Goal: Contribute content: Contribute content

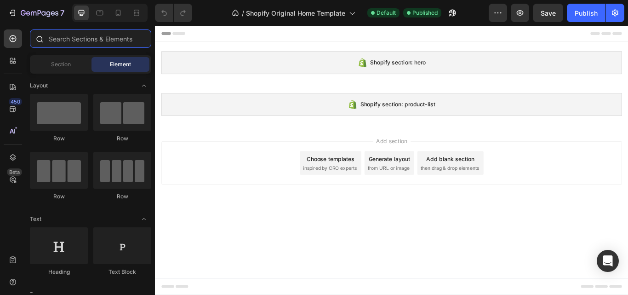
click at [80, 37] on input "text" at bounding box center [90, 38] width 121 height 18
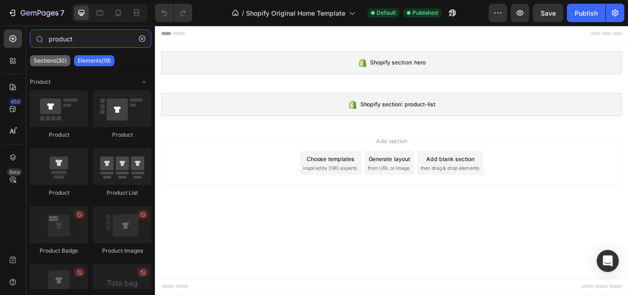
type input "product"
click at [56, 65] on div "Sections(30)" at bounding box center [50, 60] width 40 height 11
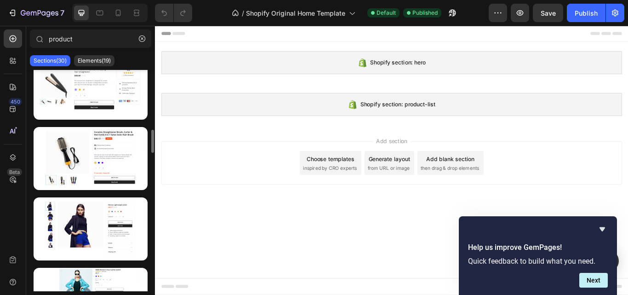
scroll to position [1152, 0]
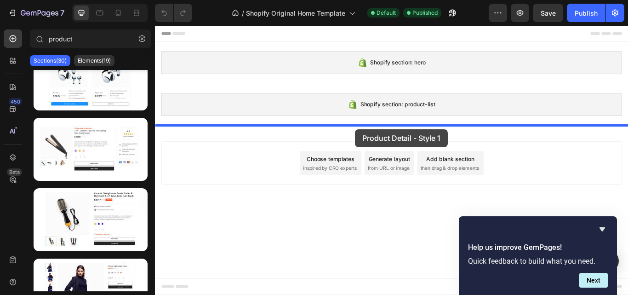
drag, startPoint x: 242, startPoint y: 172, endPoint x: 388, endPoint y: 146, distance: 148.0
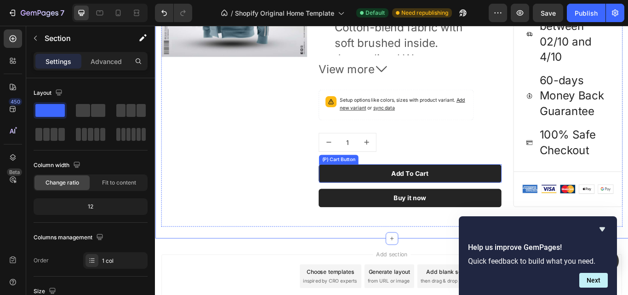
scroll to position [307, 0]
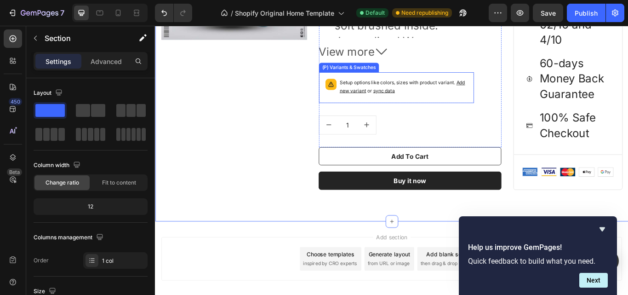
click at [477, 99] on p "Setup options like colors, sizes with product variant. Add new variant or sync …" at bounding box center [444, 97] width 149 height 18
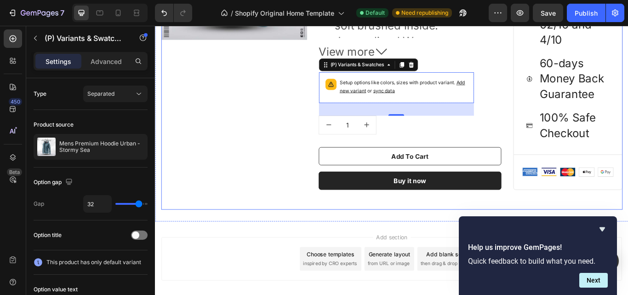
click at [259, 170] on div "Product Images & Gallery Row" at bounding box center [247, 44] width 170 height 345
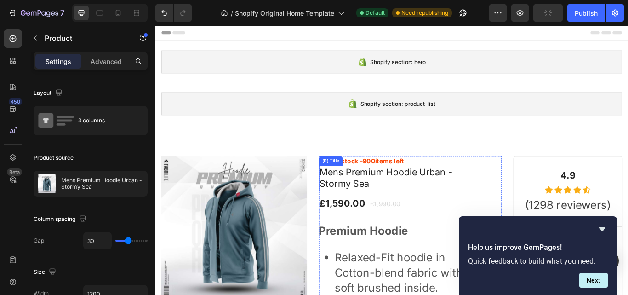
scroll to position [0, 0]
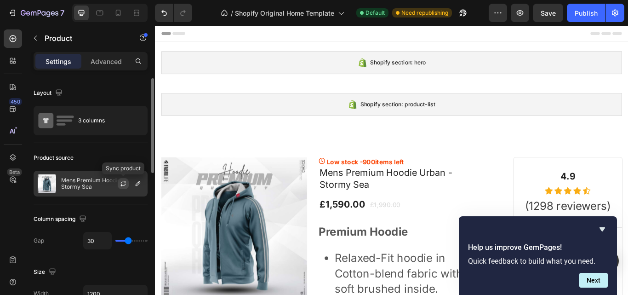
click at [120, 181] on icon "button" at bounding box center [123, 183] width 7 height 7
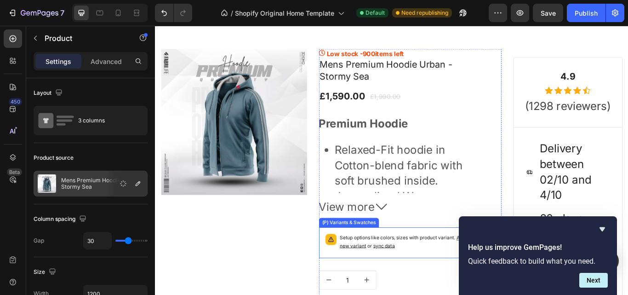
scroll to position [61, 0]
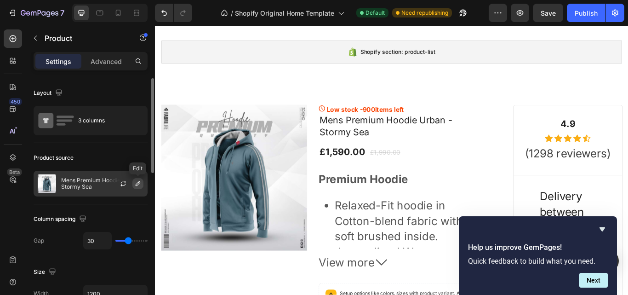
click at [135, 184] on icon "button" at bounding box center [137, 183] width 7 height 7
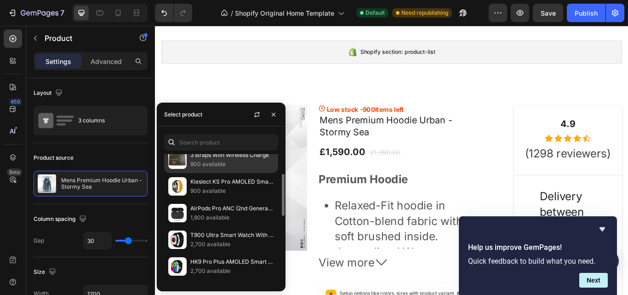
scroll to position [122, 0]
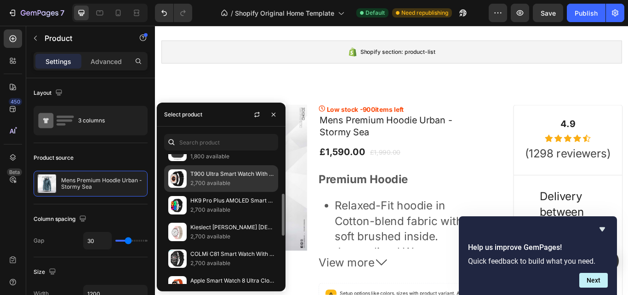
click at [212, 190] on div "T900 Ultra Smart Watch With Wireless Charging 2,700 available" at bounding box center [221, 178] width 114 height 27
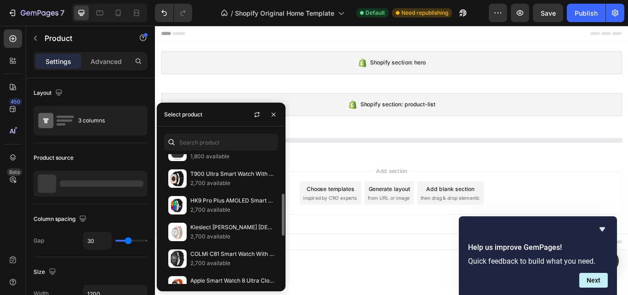
scroll to position [0, 0]
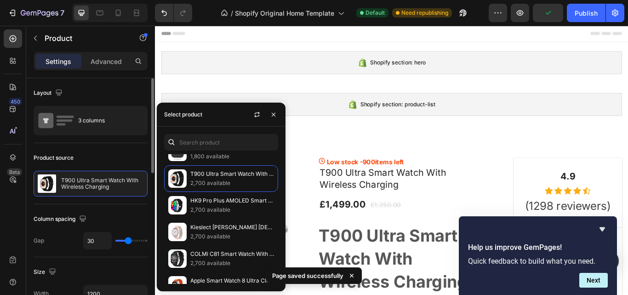
click at [127, 158] on div "Product source" at bounding box center [91, 157] width 114 height 15
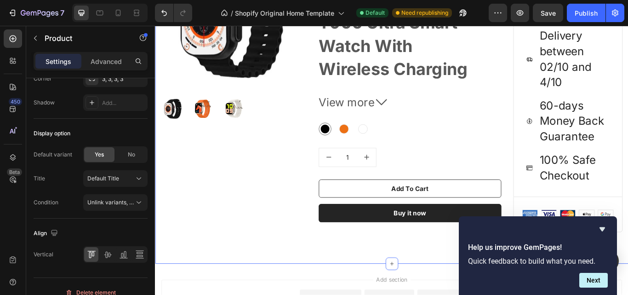
scroll to position [245, 0]
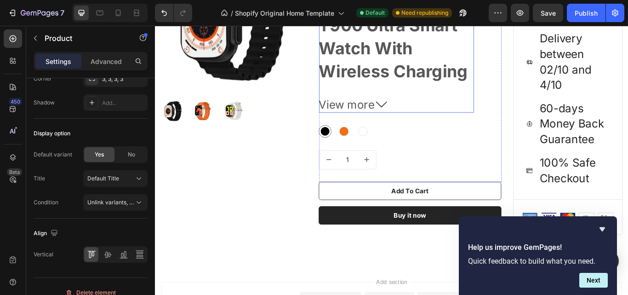
click at [418, 116] on icon at bounding box center [419, 117] width 13 height 13
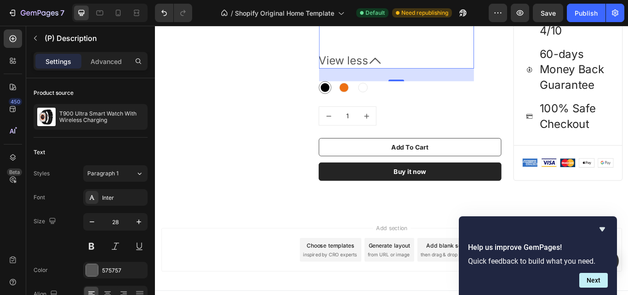
scroll to position [981, 0]
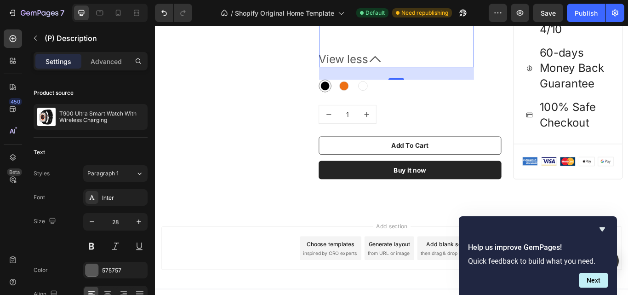
click at [406, 63] on icon at bounding box center [411, 64] width 13 height 13
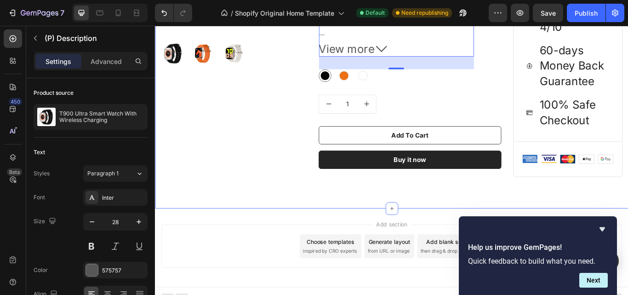
scroll to position [322, 0]
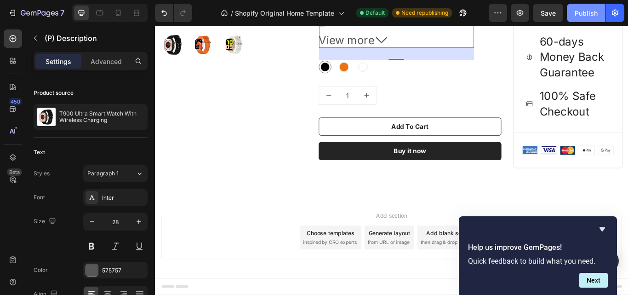
click at [581, 13] on div "Publish" at bounding box center [586, 13] width 23 height 10
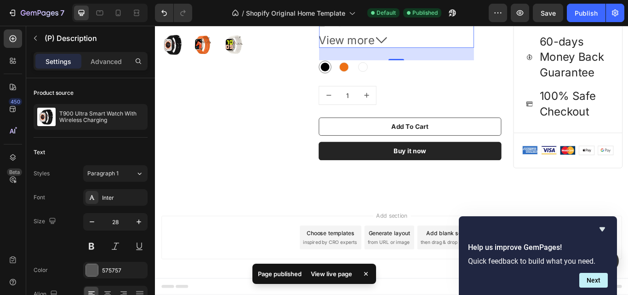
click at [335, 271] on div "View live page" at bounding box center [331, 273] width 52 height 13
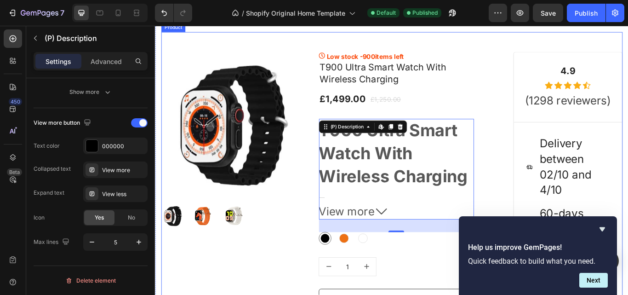
scroll to position [138, 0]
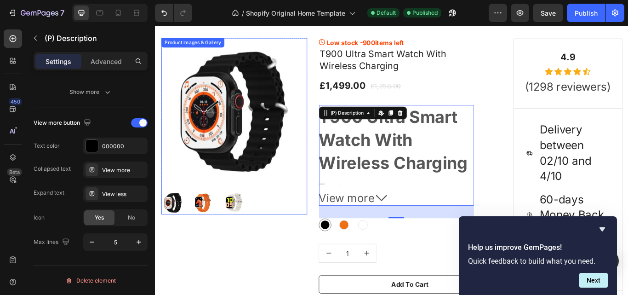
click at [280, 236] on div at bounding box center [247, 232] width 170 height 28
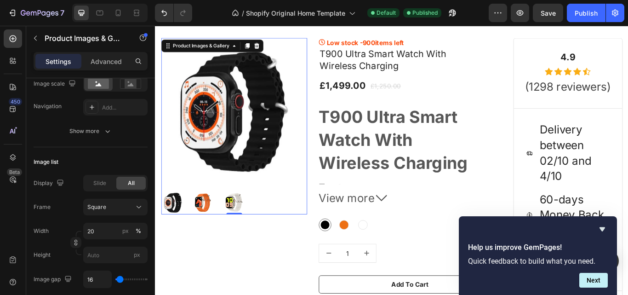
scroll to position [0, 0]
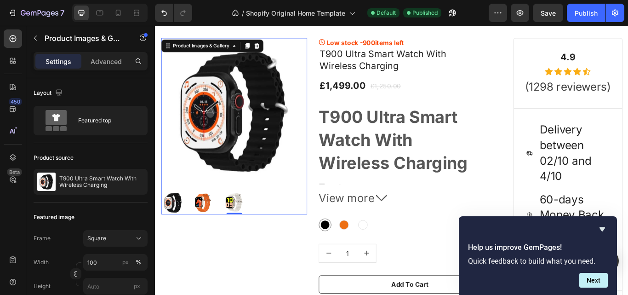
click at [241, 227] on img at bounding box center [247, 232] width 28 height 28
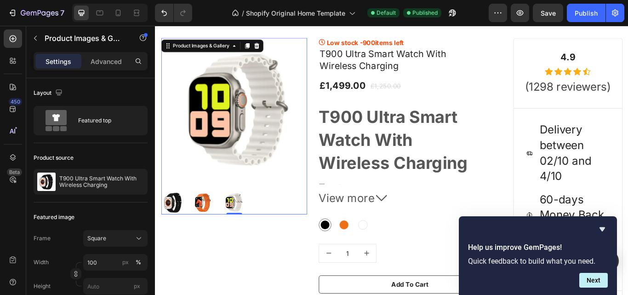
click at [208, 223] on img at bounding box center [211, 232] width 28 height 28
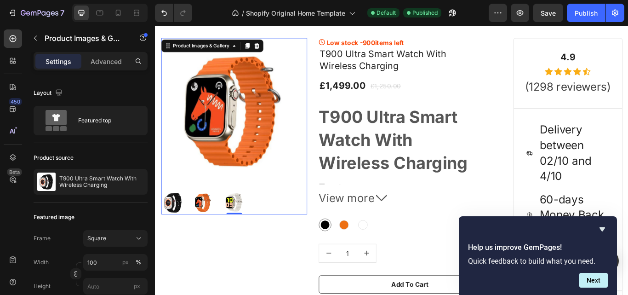
click at [183, 224] on img at bounding box center [176, 232] width 28 height 28
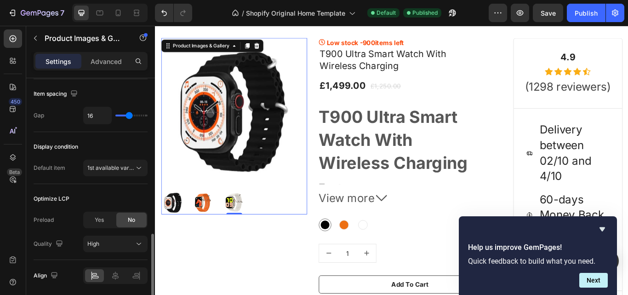
scroll to position [523, 0]
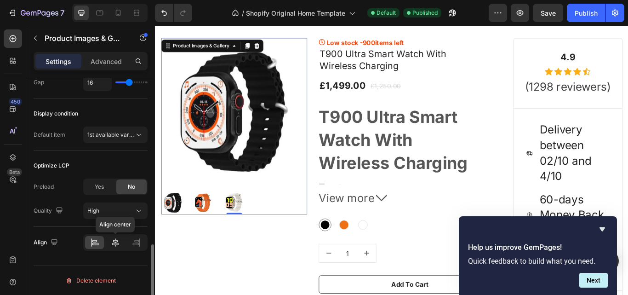
click at [117, 247] on icon at bounding box center [115, 242] width 9 height 9
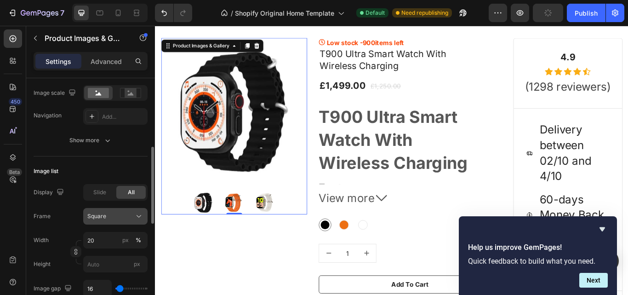
scroll to position [155, 0]
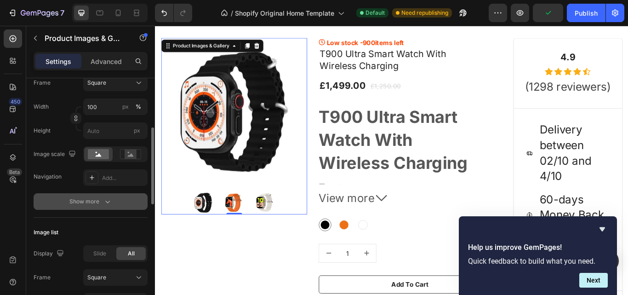
click at [109, 206] on icon "button" at bounding box center [107, 201] width 9 height 9
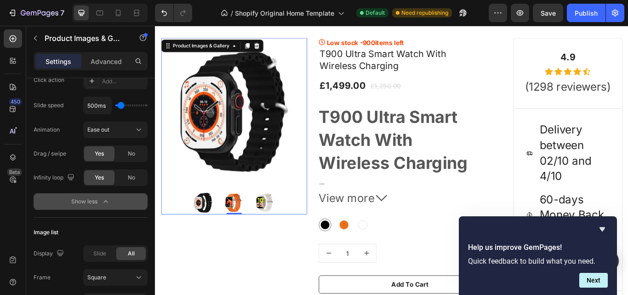
scroll to position [201, 0]
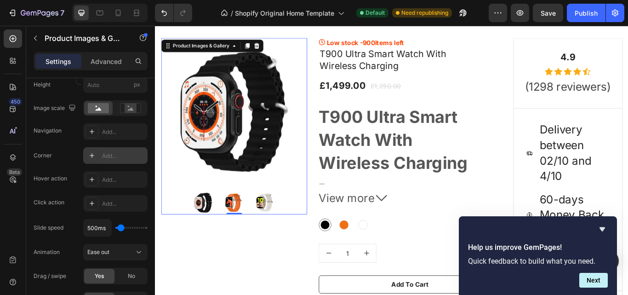
click at [100, 159] on div "Add..." at bounding box center [115, 155] width 64 height 17
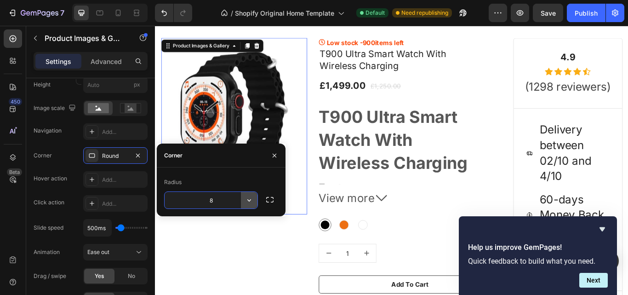
click at [243, 200] on button "button" at bounding box center [249, 200] width 17 height 17
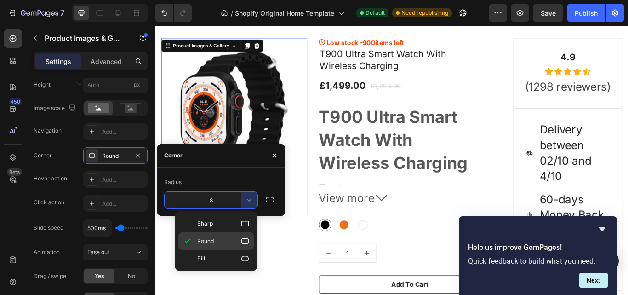
click at [241, 242] on icon at bounding box center [244, 241] width 7 height 6
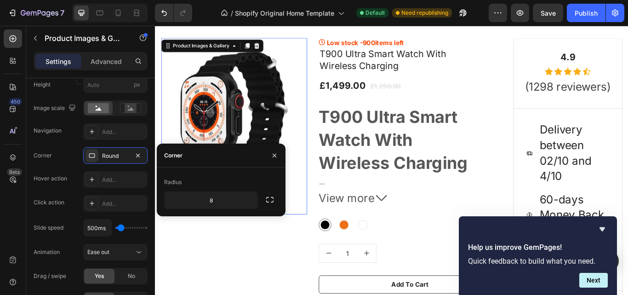
click at [226, 180] on div "Radius" at bounding box center [221, 182] width 114 height 15
click at [68, 160] on div "Corner Round" at bounding box center [91, 155] width 114 height 17
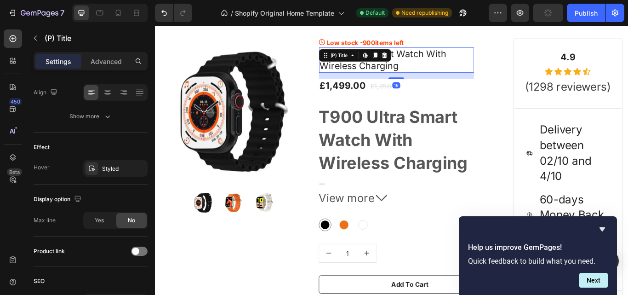
click at [432, 70] on h1 "T900 Ultra Smart Watch With Wireless Charging" at bounding box center [436, 66] width 181 height 29
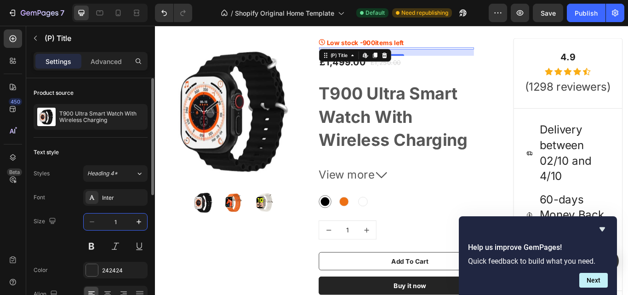
type input "16"
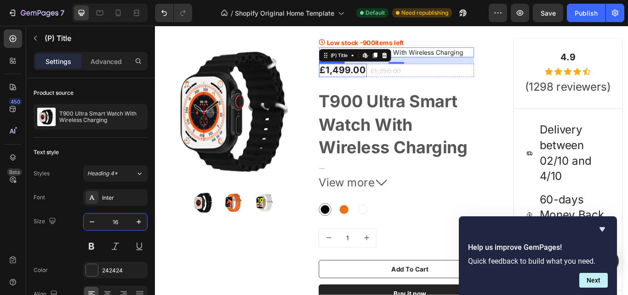
click at [385, 75] on div "£1,499.00" at bounding box center [374, 78] width 56 height 16
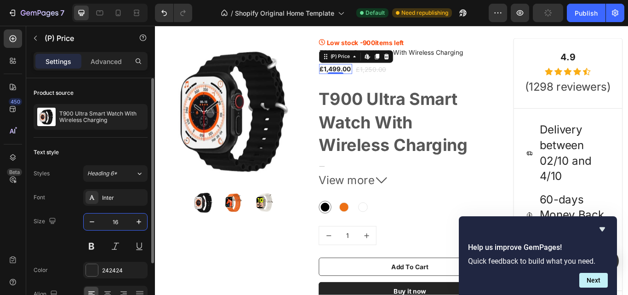
type input "16"
click at [73, 206] on div "Font Inter Size 16 Color 242424 Align Show more" at bounding box center [91, 257] width 114 height 137
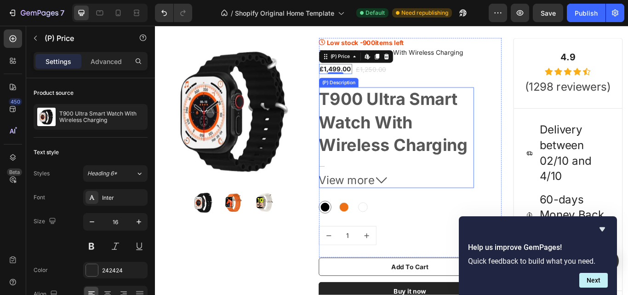
click at [389, 128] on h2 "T900 Ultra Smart Watch With Wireless Charging" at bounding box center [433, 138] width 174 height 78
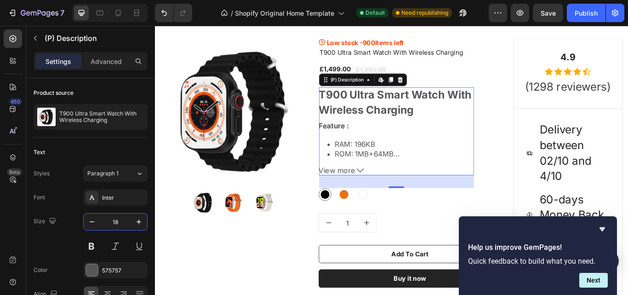
type input "18"
click at [369, 147] on strong "Feature :" at bounding box center [363, 143] width 35 height 10
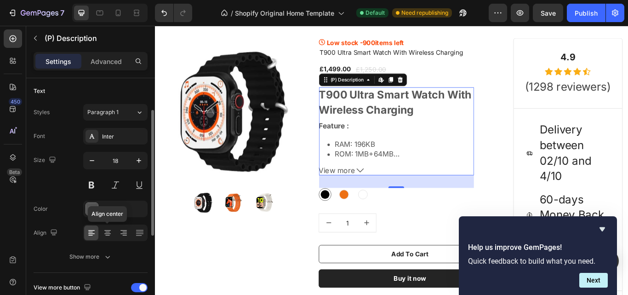
scroll to position [122, 0]
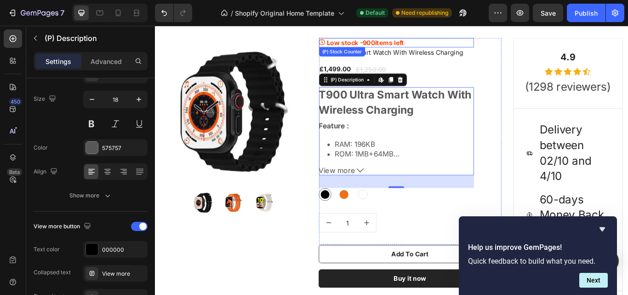
click at [405, 50] on span "900" at bounding box center [404, 45] width 15 height 9
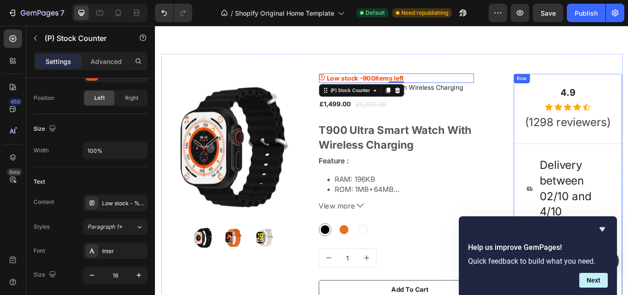
scroll to position [77, 0]
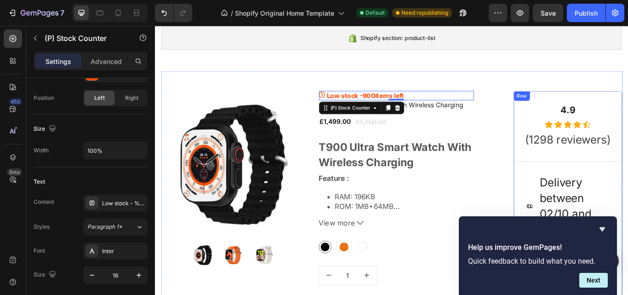
click at [594, 109] on div "4.9 Heading Icon Icon Icon Icon Icon Icon List Hoz (1298 reviewers) Text block …" at bounding box center [637, 270] width 128 height 336
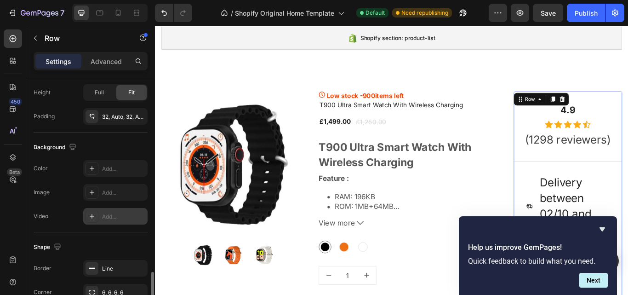
scroll to position [318, 0]
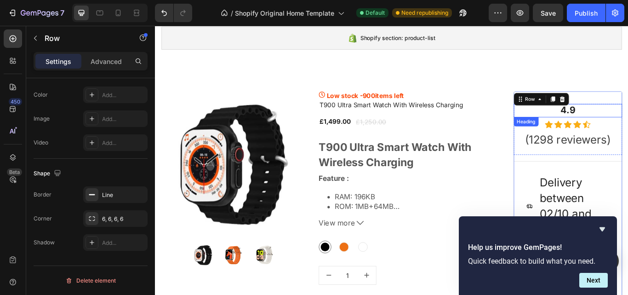
click at [628, 118] on p "4.9" at bounding box center [636, 125] width 125 height 14
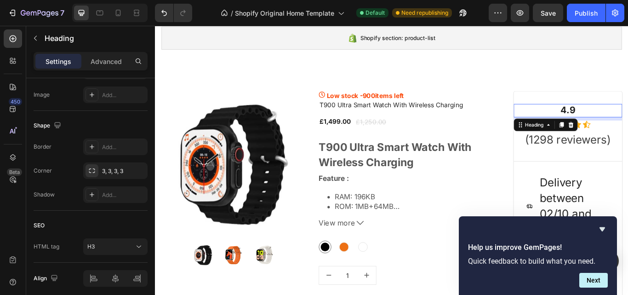
scroll to position [0, 0]
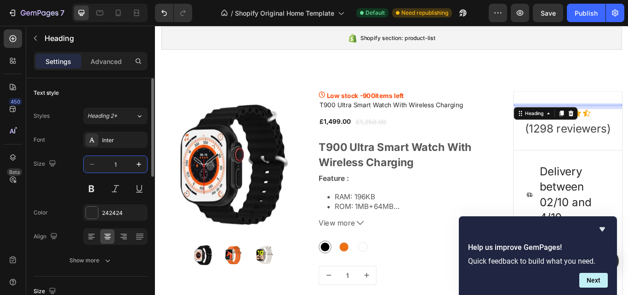
type input "16"
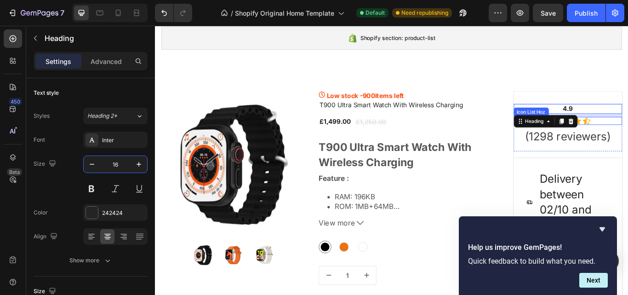
click at [628, 138] on div "Icon Icon Icon Icon Icon" at bounding box center [636, 136] width 127 height 9
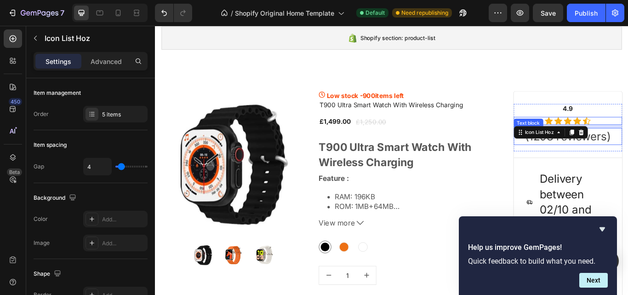
click at [628, 154] on p "(1298 reviewers)" at bounding box center [636, 155] width 125 height 18
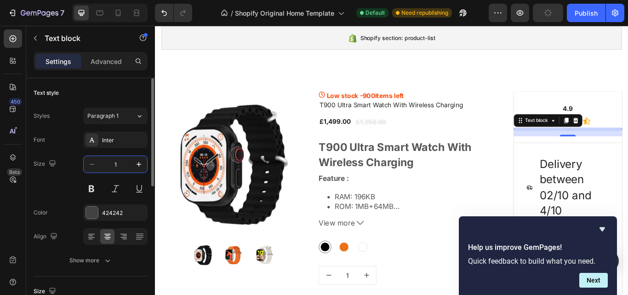
type input "16"
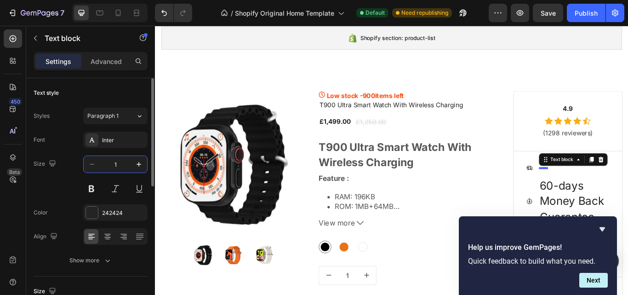
type input "16"
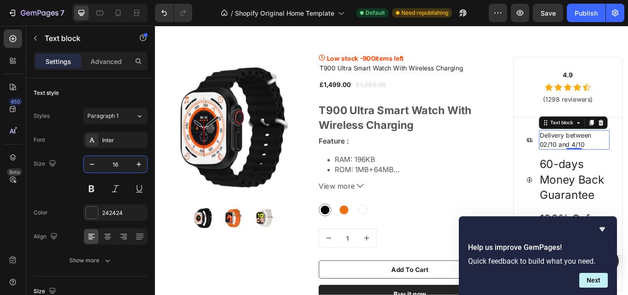
scroll to position [138, 0]
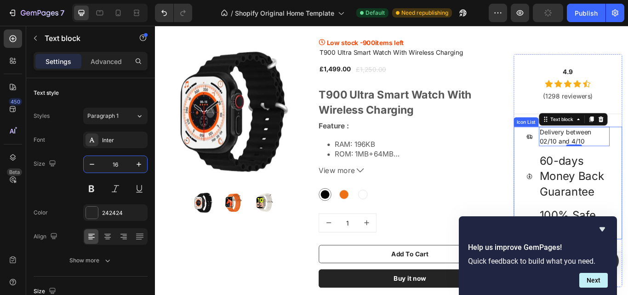
click at [593, 171] on ul "Icon Delivery between 02/10 and 4/10 Text block 0 Icon 60-days Money Back Guara…" at bounding box center [637, 209] width 98 height 131
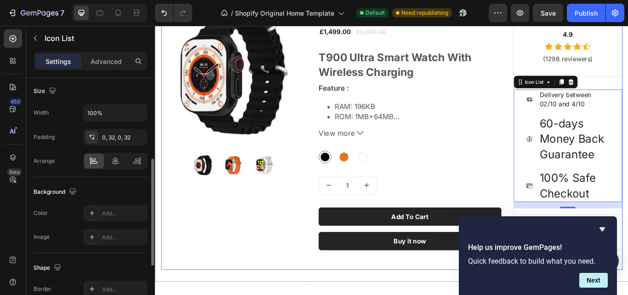
scroll to position [200, 0]
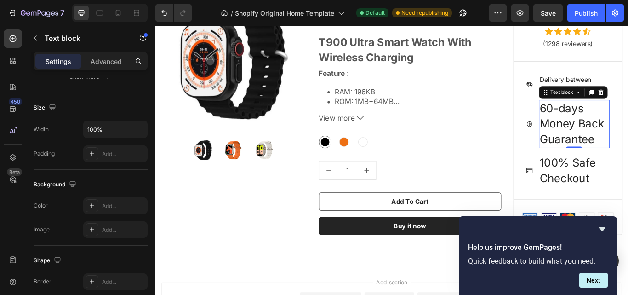
scroll to position [0, 0]
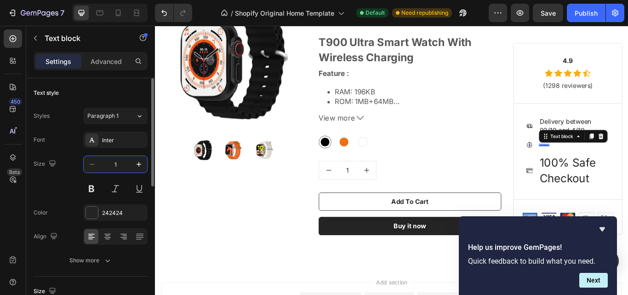
type input "16"
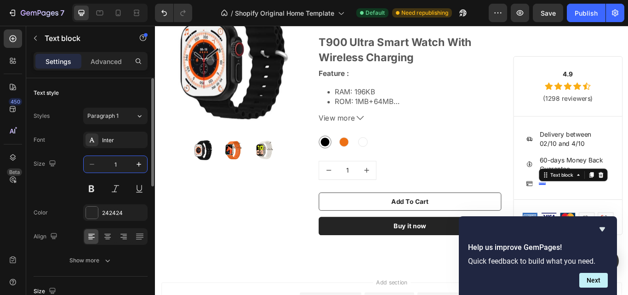
type input "16"
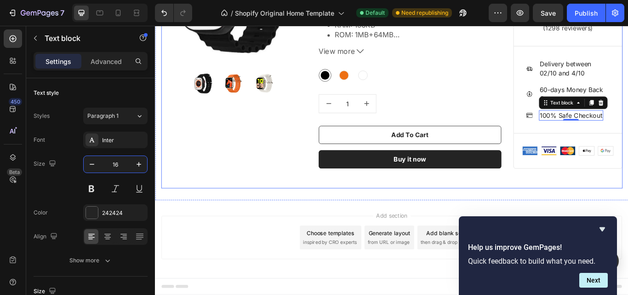
scroll to position [283, 0]
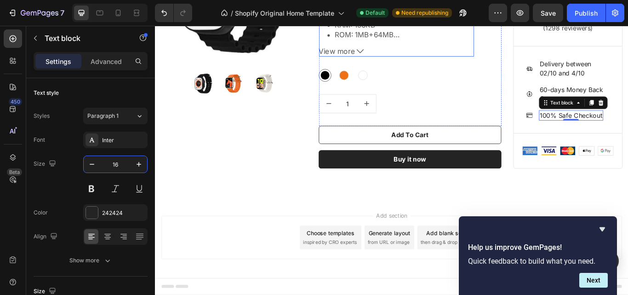
click at [390, 55] on icon at bounding box center [394, 56] width 8 height 8
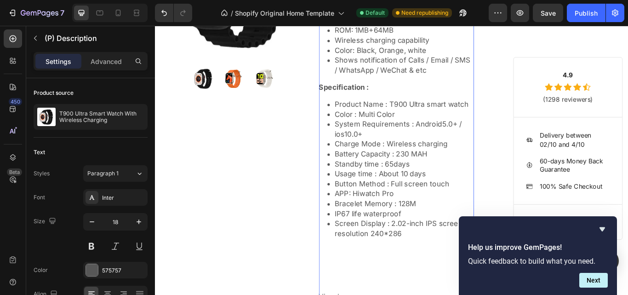
click at [383, 102] on strong "Specification :" at bounding box center [375, 97] width 58 height 10
click at [383, 193] on li "Standby time : 65days" at bounding box center [445, 186] width 162 height 11
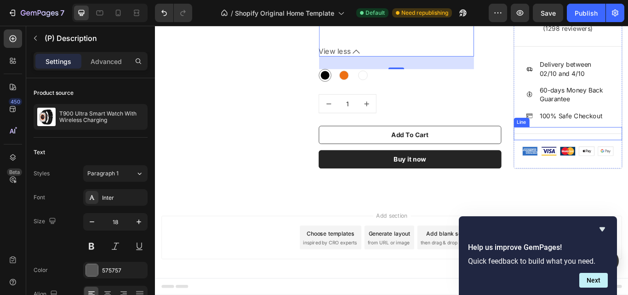
scroll to position [586, 0]
click at [623, 184] on div "4.9 Heading Icon Icon Icon Icon Icon Icon List Hoz (1298 reviewers) Text block …" at bounding box center [637, 86] width 128 height 213
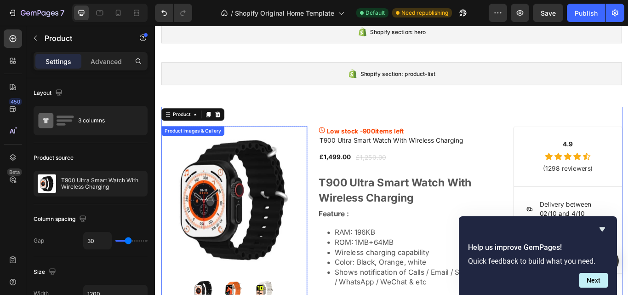
scroll to position [34, 0]
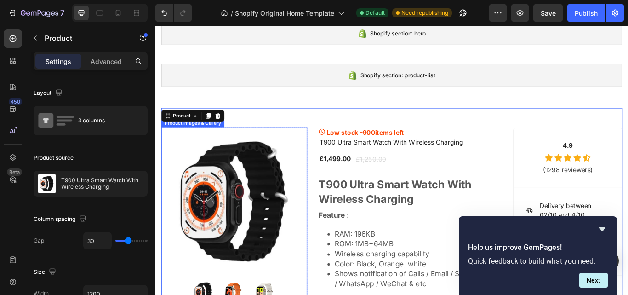
click at [253, 209] on img at bounding box center [247, 230] width 170 height 170
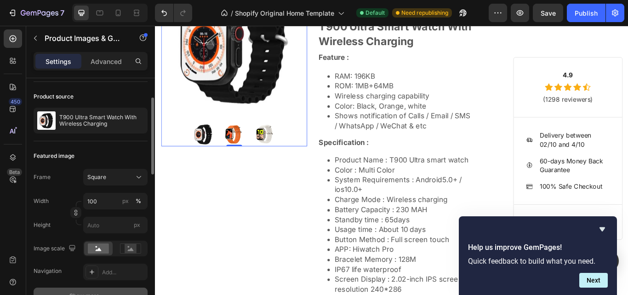
scroll to position [122, 0]
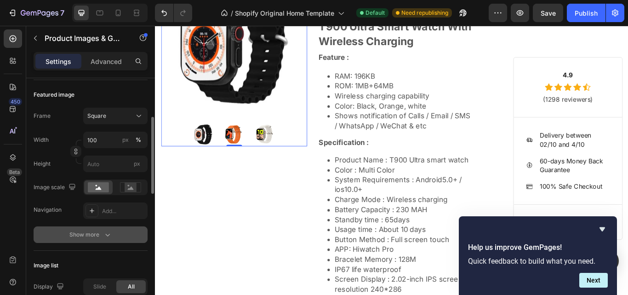
click at [101, 231] on div "Show more" at bounding box center [90, 234] width 43 height 9
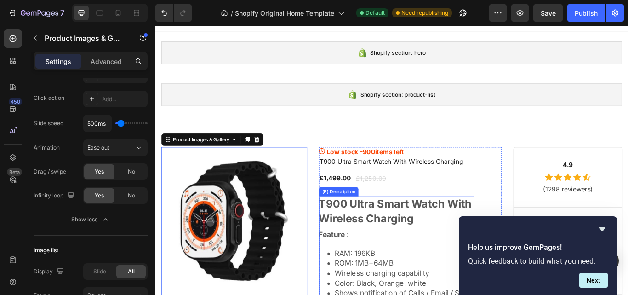
scroll to position [0, 0]
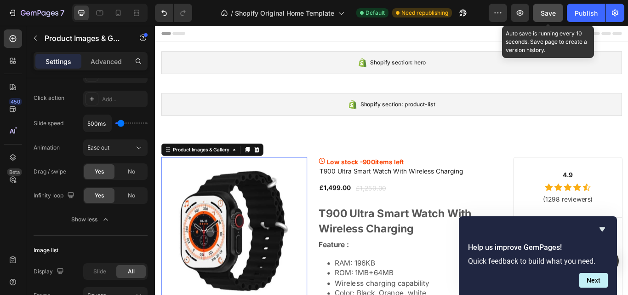
click at [551, 15] on span "Save" at bounding box center [548, 13] width 15 height 8
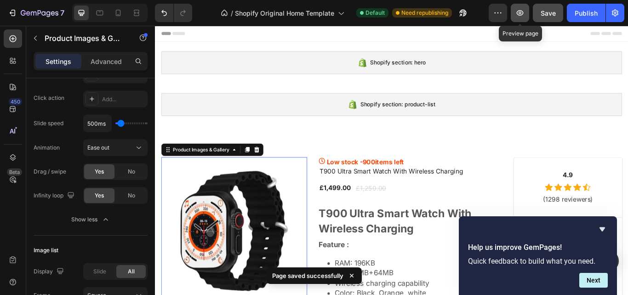
click at [513, 11] on button "button" at bounding box center [520, 13] width 18 height 18
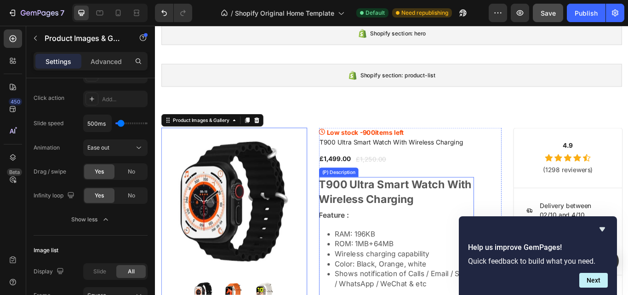
scroll to position [61, 0]
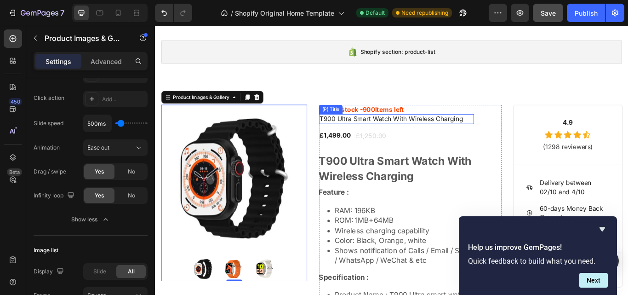
click at [412, 135] on h1 "T900 Ultra Smart Watch With Wireless Charging" at bounding box center [436, 134] width 181 height 11
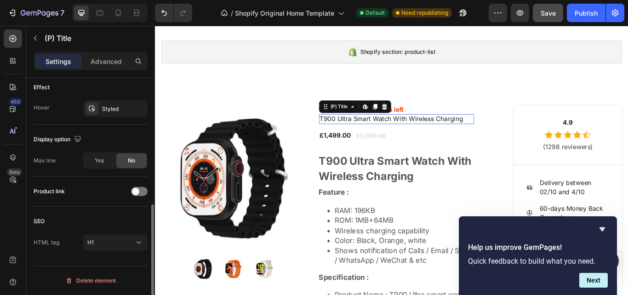
scroll to position [0, 0]
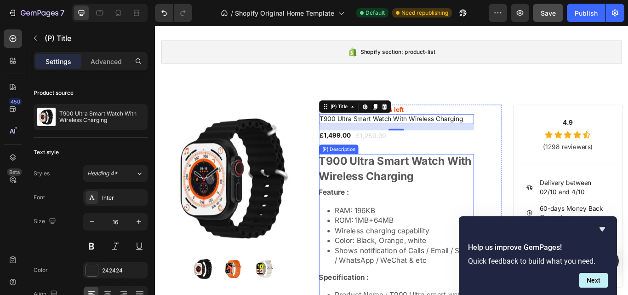
click at [357, 194] on h2 "T900 Ultra Smart Watch With Wireless Charging" at bounding box center [435, 192] width 178 height 33
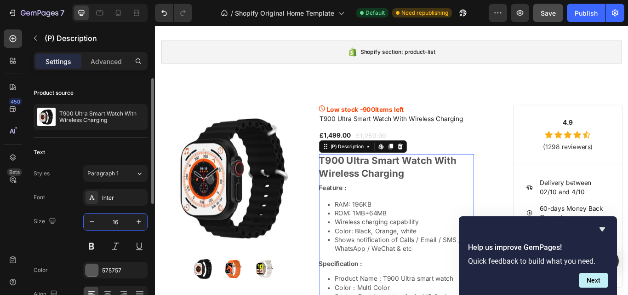
type input "16"
click at [87, 155] on div "Text" at bounding box center [91, 152] width 114 height 15
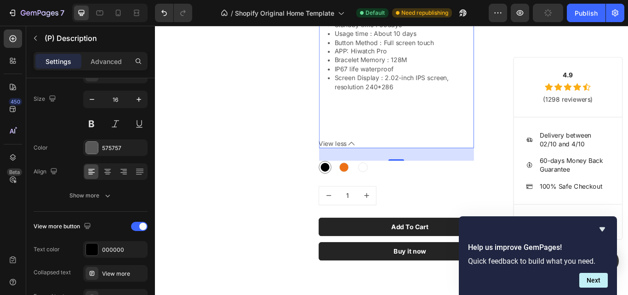
scroll to position [491, 0]
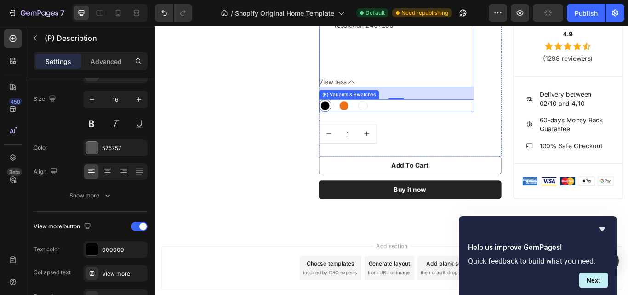
click at [385, 122] on div "Black Black Orange Orange White White" at bounding box center [436, 119] width 181 height 15
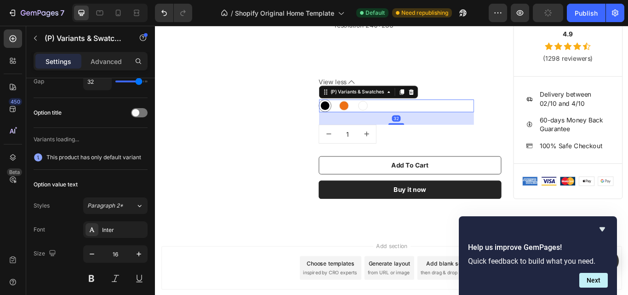
scroll to position [0, 0]
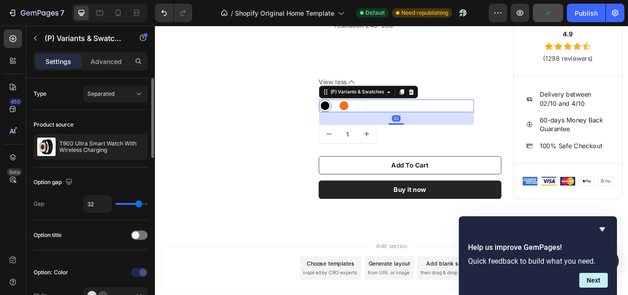
type input "29"
type input "28"
type input "27"
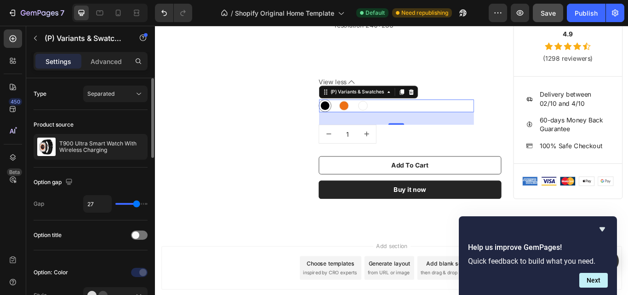
type input "27"
type input "26"
type input "24"
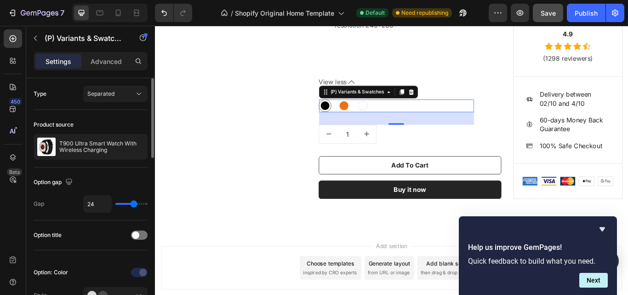
type input "23"
type input "21"
drag, startPoint x: 138, startPoint y: 205, endPoint x: 132, endPoint y: 205, distance: 5.5
type input "21"
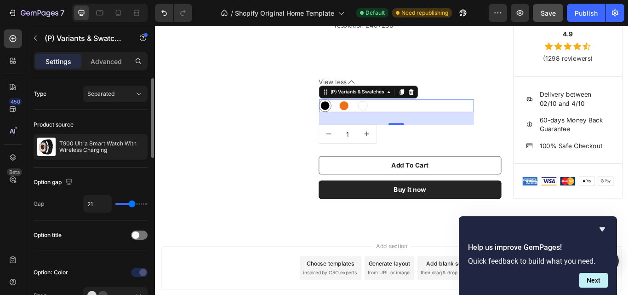
click at [132, 205] on input "range" at bounding box center [131, 204] width 32 height 2
type input "18"
type input "16"
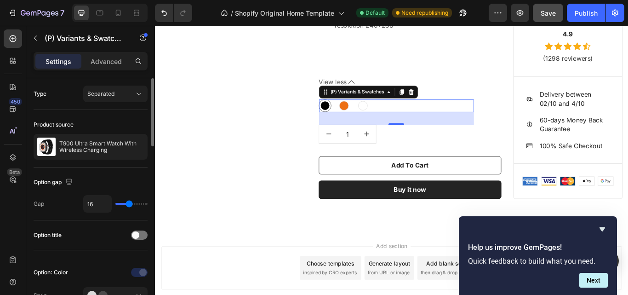
type input "13"
type input "12"
type input "11"
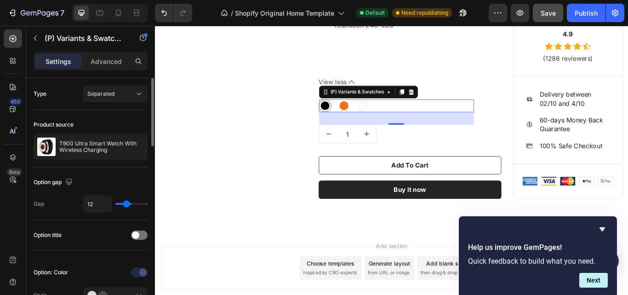
type input "11"
type input "10"
type input "8"
drag, startPoint x: 132, startPoint y: 205, endPoint x: 124, endPoint y: 203, distance: 8.5
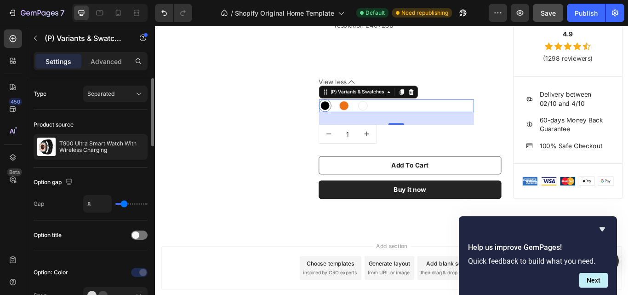
type input "8"
click at [124, 203] on input "range" at bounding box center [131, 204] width 32 height 2
type input "10"
type input "11"
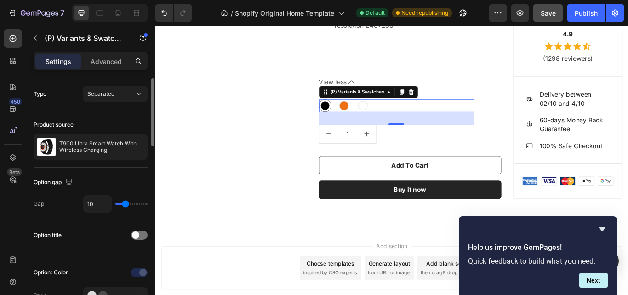
type input "11"
type input "12"
type input "13"
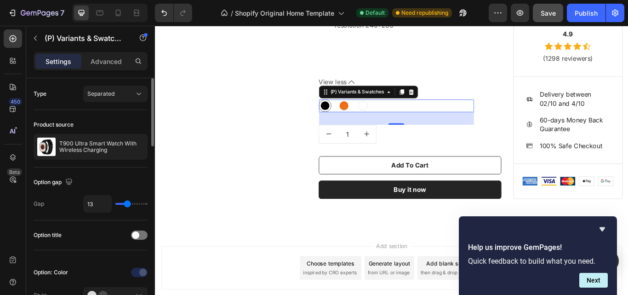
type input "15"
type input "16"
type input "18"
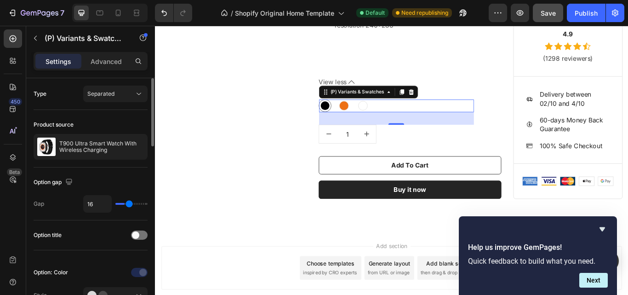
type input "18"
type input "19"
type input "20"
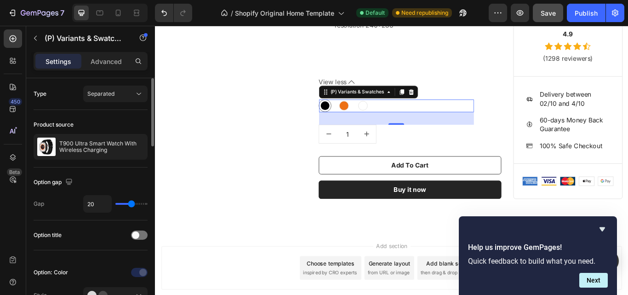
type input "21"
type input "22"
type input "23"
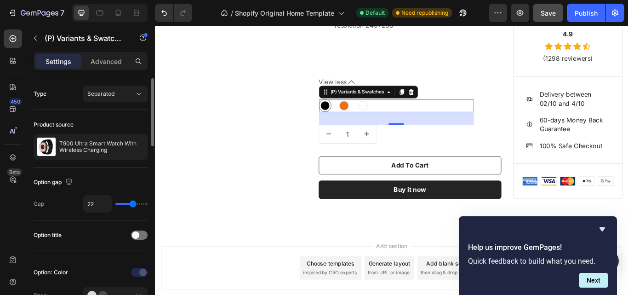
type input "23"
type input "24"
type input "26"
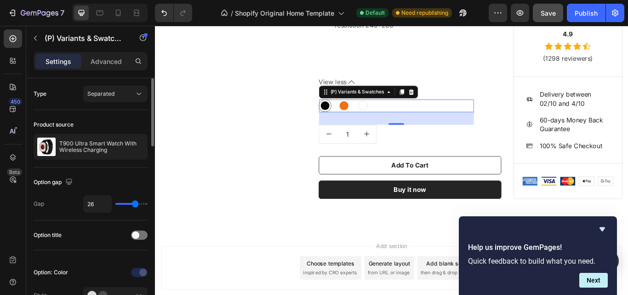
type input "27"
type input "28"
type input "30"
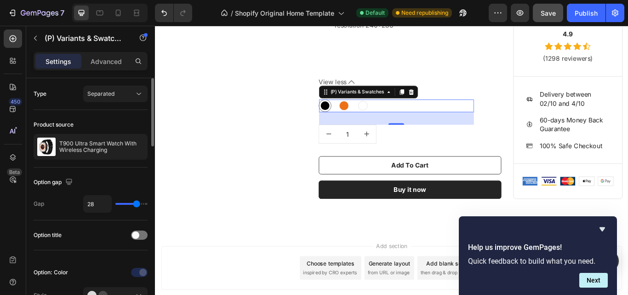
type input "30"
type input "33"
type input "36"
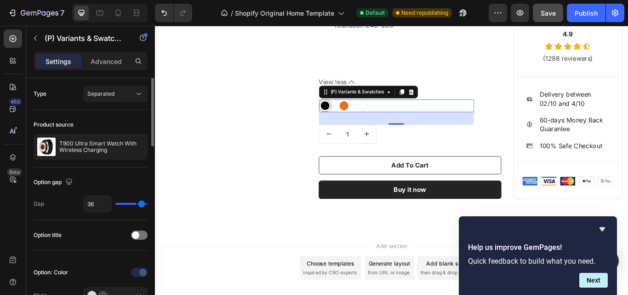
type input "37"
type input "39"
type input "40"
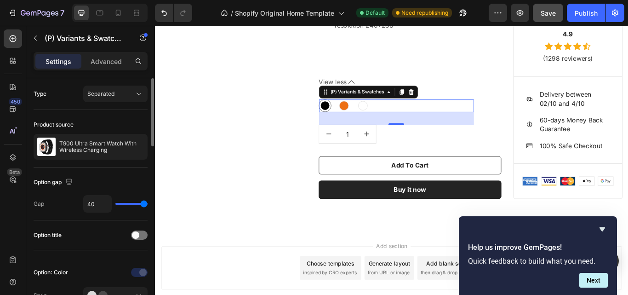
drag, startPoint x: 124, startPoint y: 203, endPoint x: 146, endPoint y: 205, distance: 22.1
type input "40"
click at [146, 205] on input "range" at bounding box center [131, 204] width 32 height 2
type input "39"
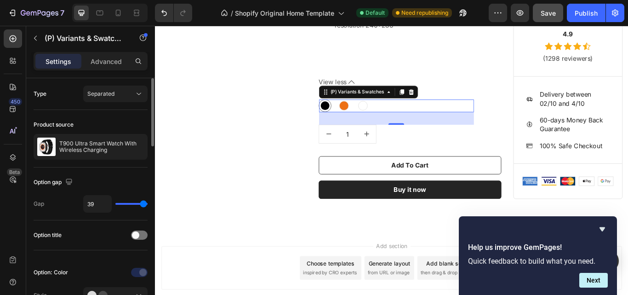
type input "38"
type input "36"
type input "34"
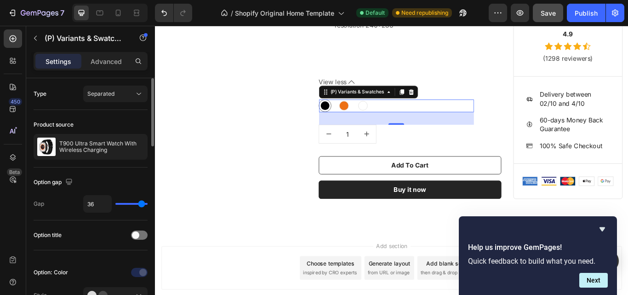
type input "34"
type input "33"
type input "32"
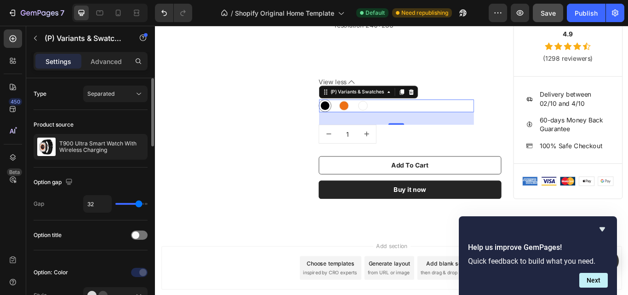
type input "30"
type input "29"
type input "28"
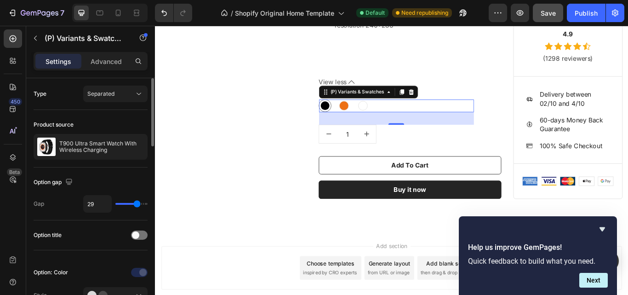
type input "28"
type input "27"
type input "26"
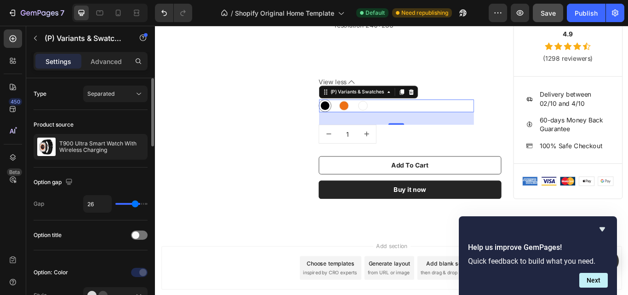
type input "23"
type input "21"
type input "20"
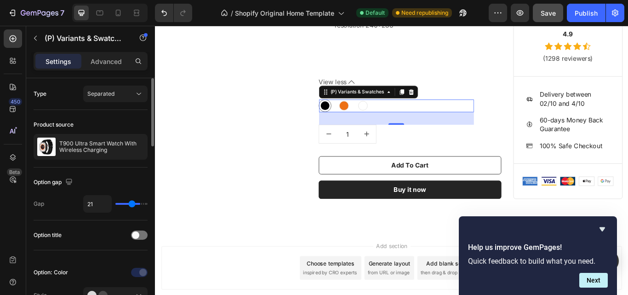
type input "20"
type input "16"
type input "14"
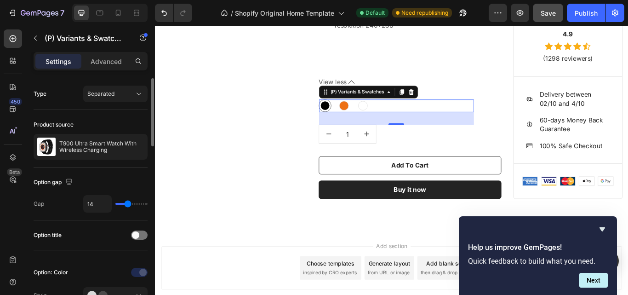
type input "10"
type input "12"
type input "13"
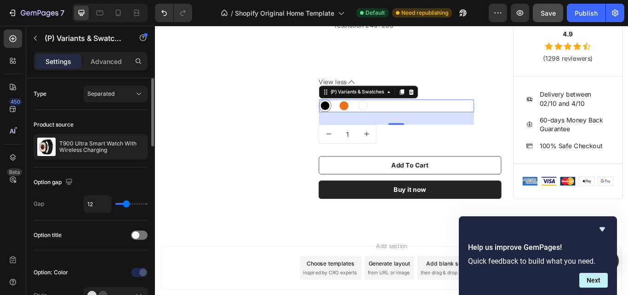
type input "13"
type input "14"
type input "15"
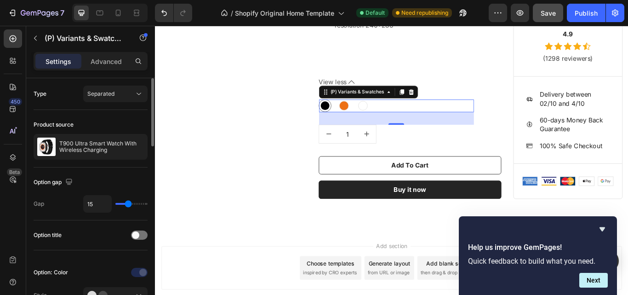
type input "16"
type input "17"
type input "18"
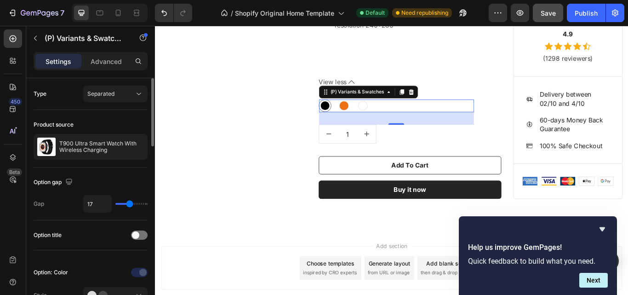
type input "18"
type input "20"
type input "21"
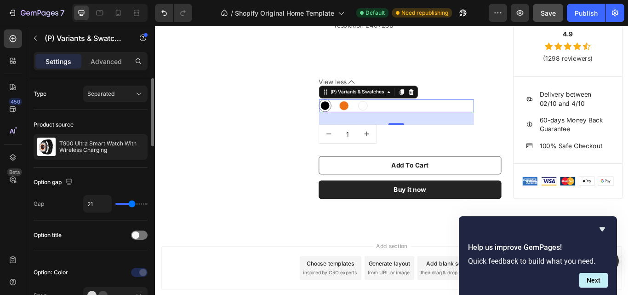
type input "22"
type input "23"
type input "24"
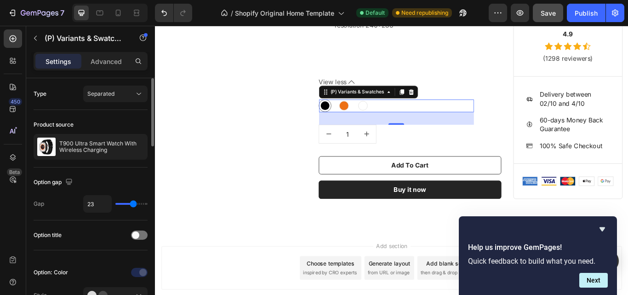
type input "24"
type input "26"
type input "25"
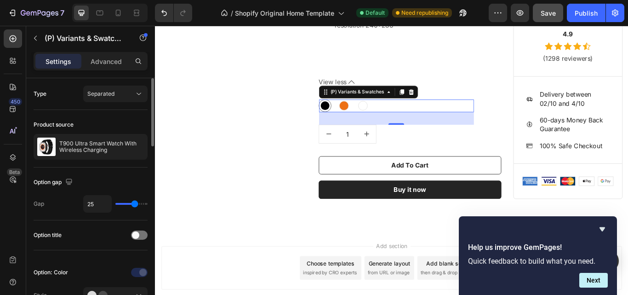
type input "24"
type input "23"
type input "21"
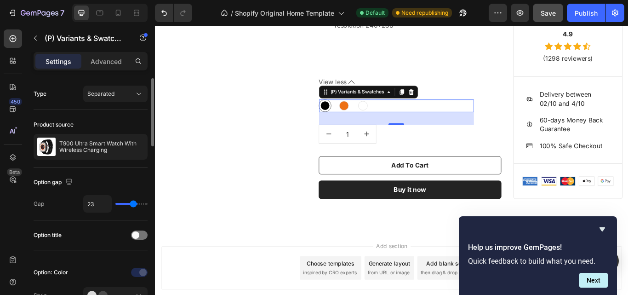
type input "21"
type input "20"
type input "19"
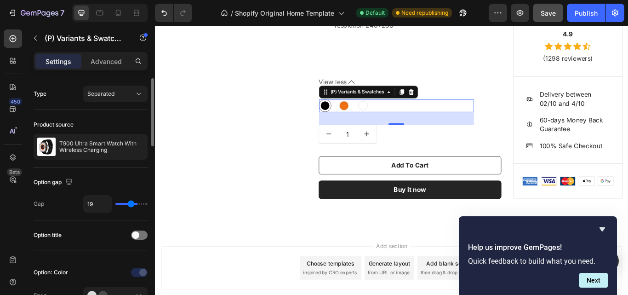
type input "17"
type input "16"
drag, startPoint x: 146, startPoint y: 205, endPoint x: 129, endPoint y: 202, distance: 17.6
type input "16"
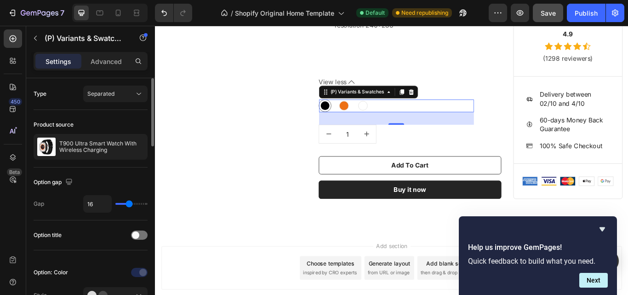
click at [129, 203] on input "range" at bounding box center [131, 204] width 32 height 2
click at [126, 186] on div "Option gap" at bounding box center [91, 182] width 114 height 15
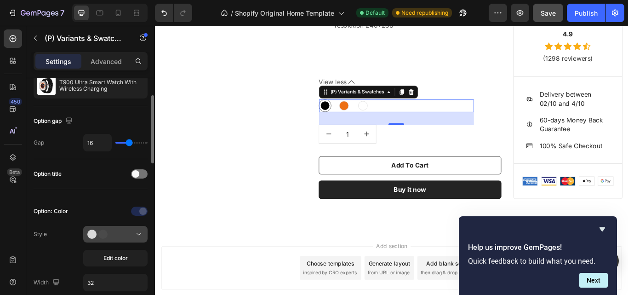
click at [128, 237] on div at bounding box center [115, 234] width 56 height 9
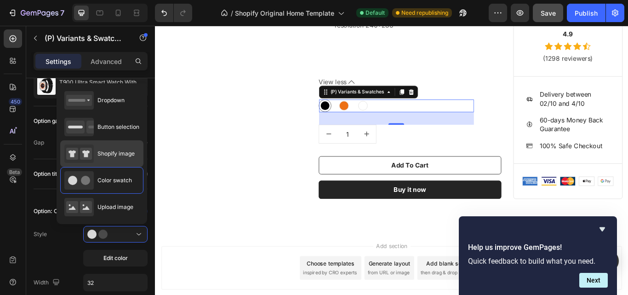
click at [119, 164] on div "Shopify image" at bounding box center [101, 153] width 83 height 27
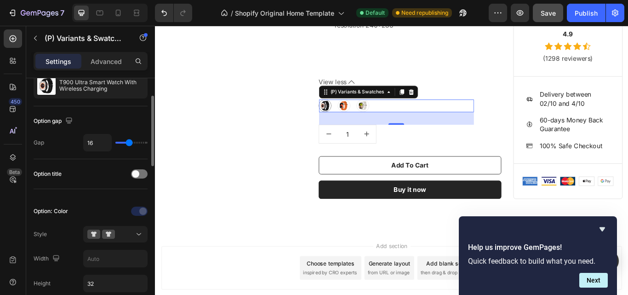
click at [92, 174] on div "Option title" at bounding box center [91, 174] width 114 height 15
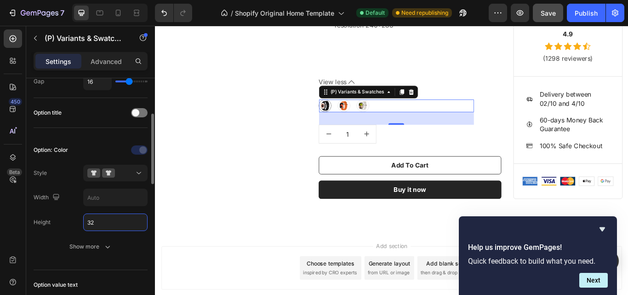
click at [107, 222] on input "32" at bounding box center [115, 222] width 63 height 17
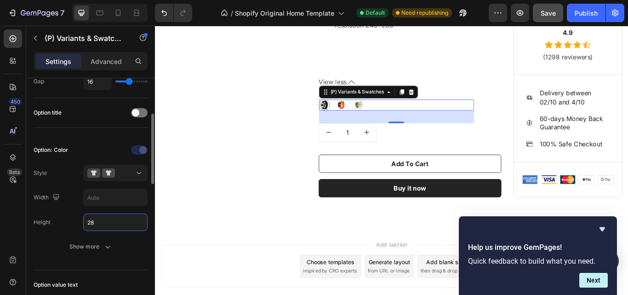
type input "28"
click at [63, 211] on div "Option: Color Style Width Height 28 Show more" at bounding box center [91, 199] width 114 height 112
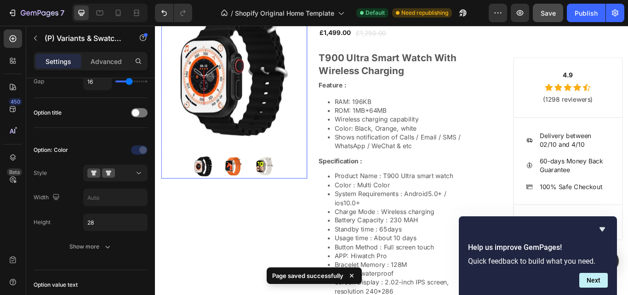
scroll to position [184, 0]
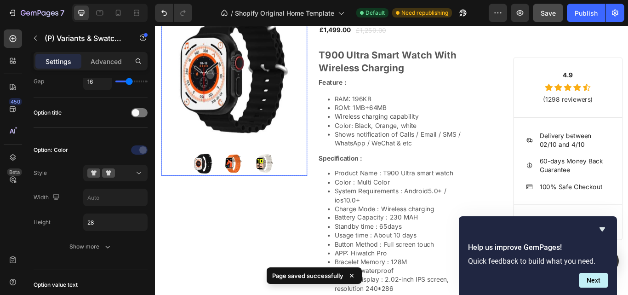
click at [243, 181] on img at bounding box center [247, 186] width 28 height 28
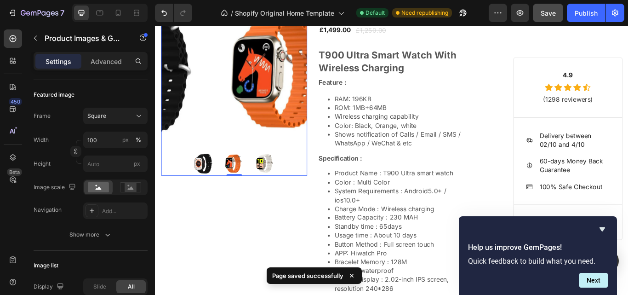
scroll to position [0, 0]
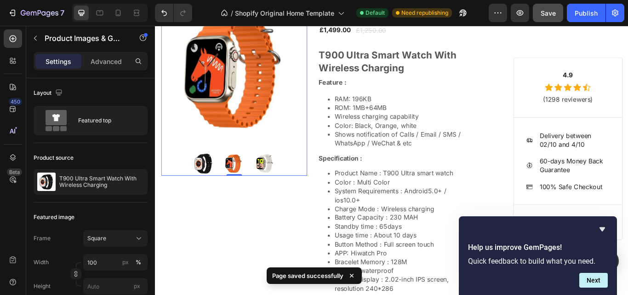
click at [212, 184] on img at bounding box center [211, 186] width 28 height 28
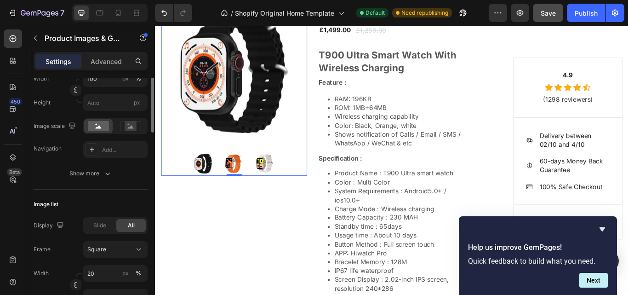
scroll to position [122, 0]
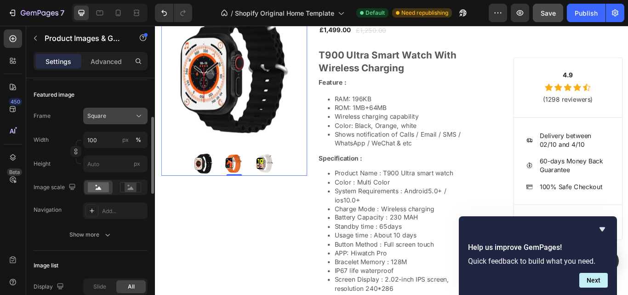
click at [113, 119] on div "Square" at bounding box center [109, 116] width 45 height 8
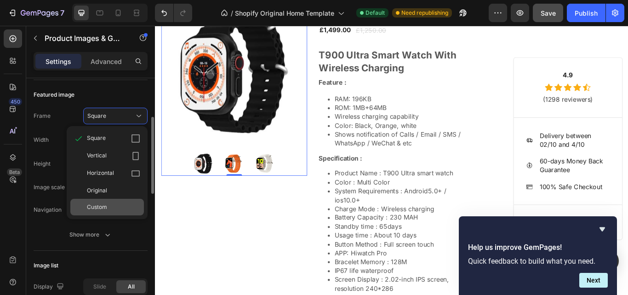
click at [107, 199] on div "Custom" at bounding box center [107, 207] width 74 height 17
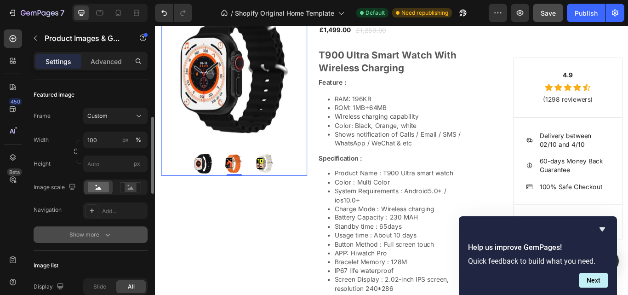
click at [101, 231] on div "Show more" at bounding box center [90, 234] width 43 height 9
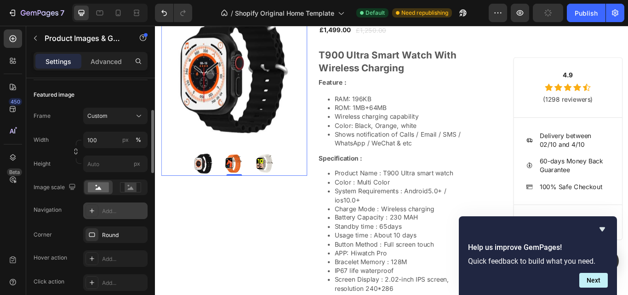
scroll to position [61, 0]
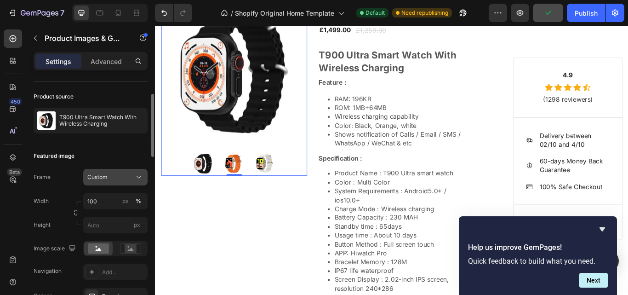
click at [104, 178] on span "Custom" at bounding box center [97, 177] width 20 height 8
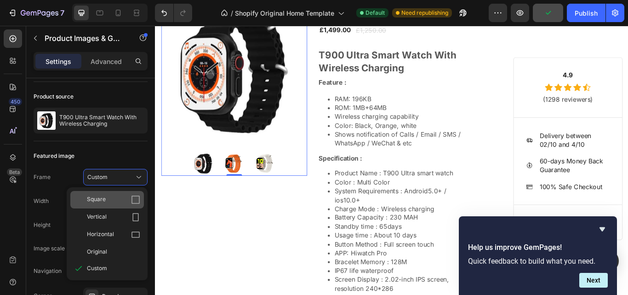
click at [107, 202] on div "Square" at bounding box center [113, 199] width 53 height 9
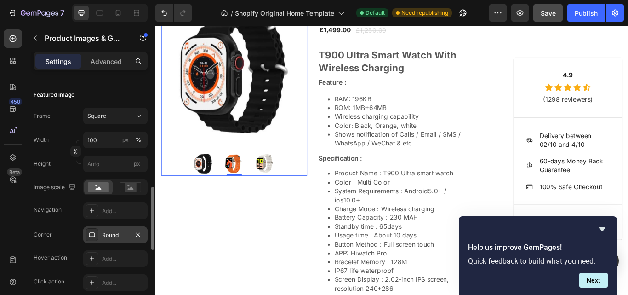
scroll to position [184, 0]
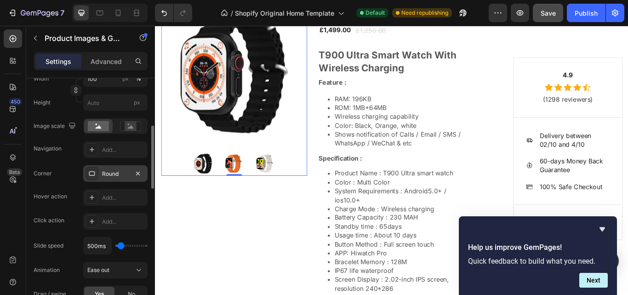
click at [104, 172] on div "Round" at bounding box center [115, 174] width 27 height 8
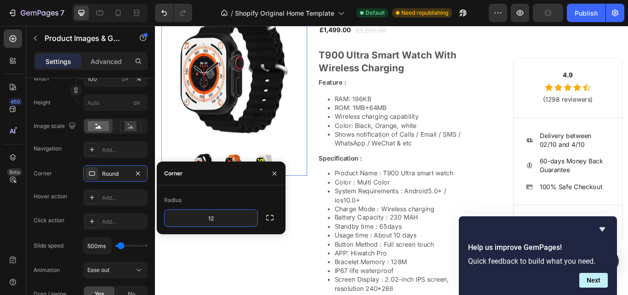
type input "12"
click at [230, 198] on div "Radius" at bounding box center [221, 200] width 114 height 15
click at [54, 173] on div "Corner 12, 12, 12, 12" at bounding box center [91, 173] width 114 height 17
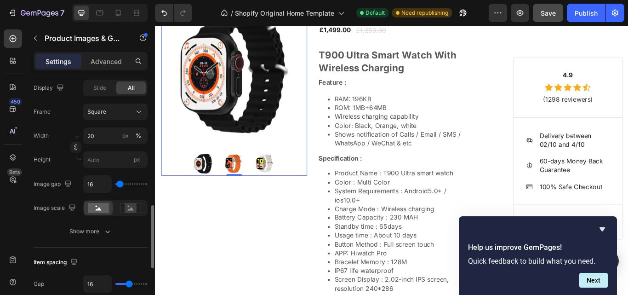
scroll to position [551, 0]
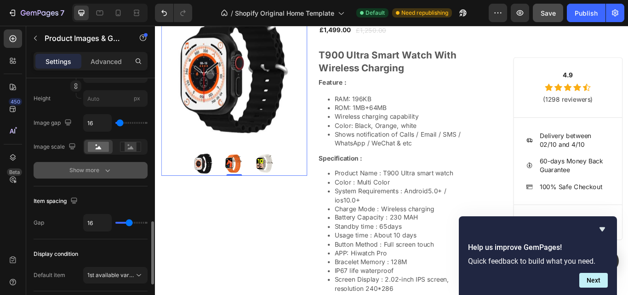
click at [105, 176] on button "Show more" at bounding box center [91, 170] width 114 height 17
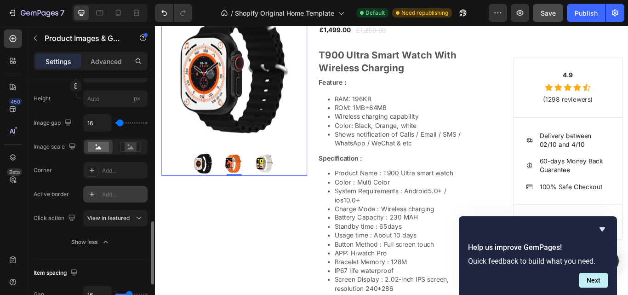
scroll to position [612, 0]
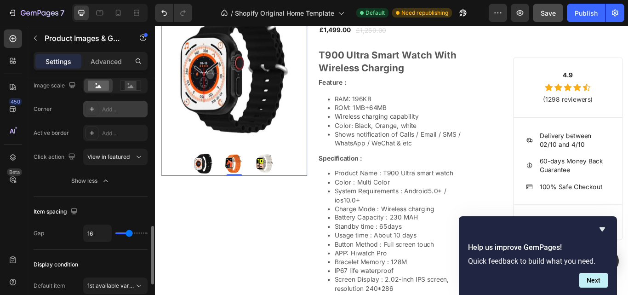
click at [96, 107] on div at bounding box center [92, 109] width 13 height 13
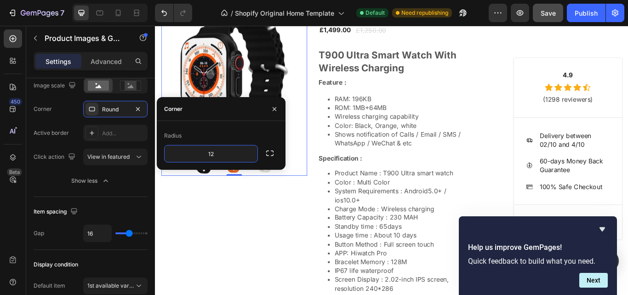
type input "12"
click at [230, 135] on div "Radius" at bounding box center [221, 135] width 114 height 15
click at [52, 141] on div "Active border Add..." at bounding box center [91, 133] width 114 height 17
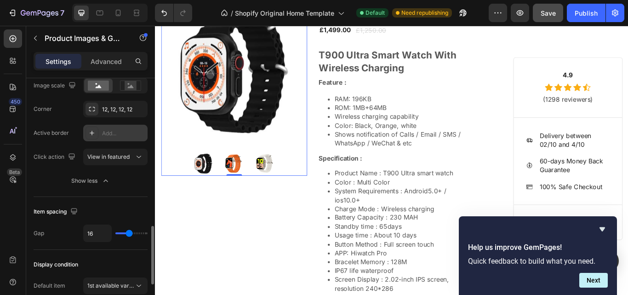
click at [89, 132] on icon at bounding box center [91, 132] width 7 height 7
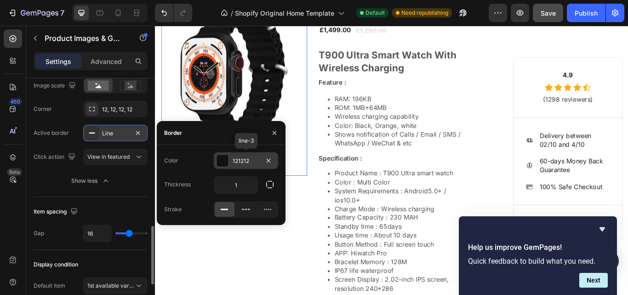
click at [222, 162] on div at bounding box center [223, 161] width 12 height 12
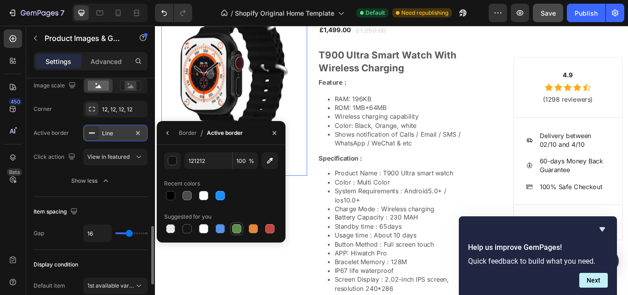
click at [238, 230] on div at bounding box center [236, 228] width 9 height 9
click at [265, 161] on icon "button" at bounding box center [269, 160] width 9 height 9
click at [235, 228] on div at bounding box center [236, 228] width 9 height 9
click at [169, 161] on div "button" at bounding box center [172, 160] width 9 height 9
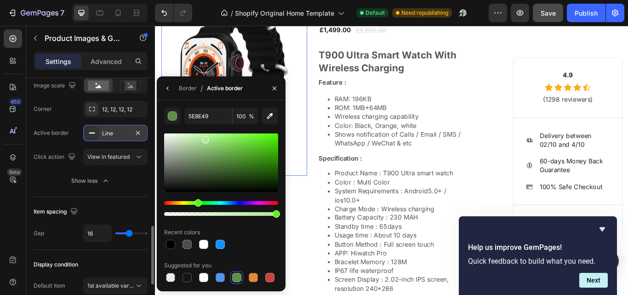
drag, startPoint x: 219, startPoint y: 159, endPoint x: 204, endPoint y: 138, distance: 26.4
click at [204, 138] on div at bounding box center [205, 139] width 7 height 7
drag, startPoint x: 206, startPoint y: 138, endPoint x: 219, endPoint y: 148, distance: 16.4
click at [219, 148] on div at bounding box center [219, 150] width 7 height 7
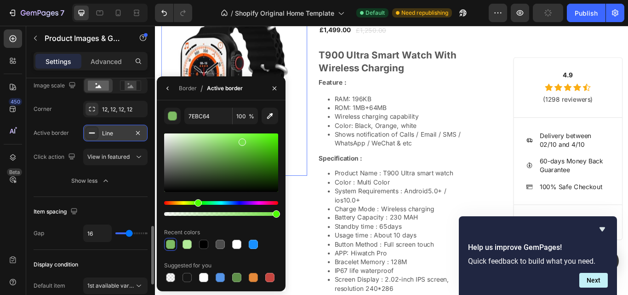
drag, startPoint x: 219, startPoint y: 148, endPoint x: 241, endPoint y: 140, distance: 23.4
click at [241, 140] on div at bounding box center [242, 141] width 7 height 7
type input "77E04A"
click at [253, 224] on div "77E04A 100 % Recent colors Suggested for you" at bounding box center [221, 196] width 114 height 176
click at [166, 85] on icon "button" at bounding box center [167, 88] width 7 height 7
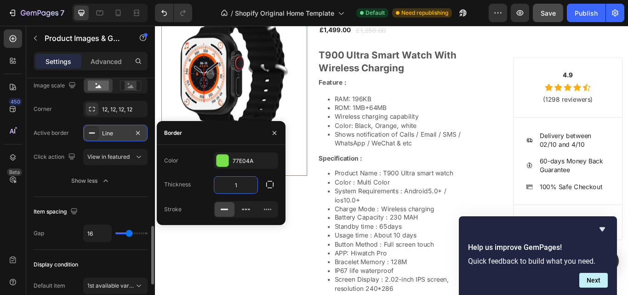
click at [239, 185] on input "1" at bounding box center [235, 185] width 43 height 17
click at [136, 183] on button "Show less" at bounding box center [91, 180] width 114 height 17
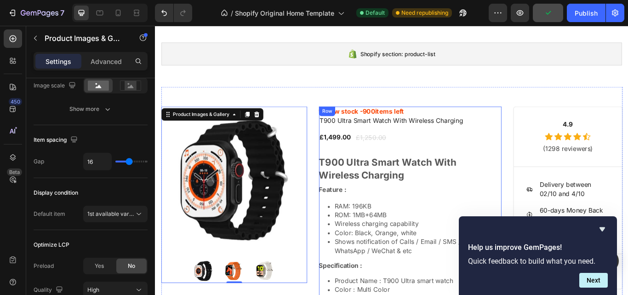
scroll to position [0, 0]
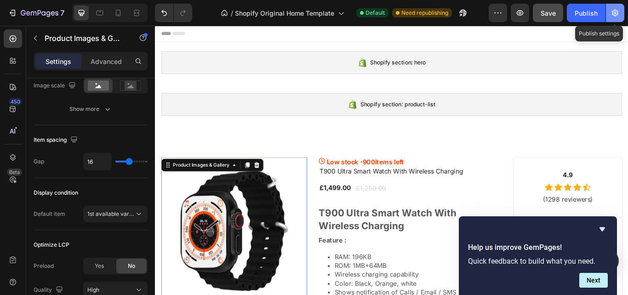
click at [618, 10] on icon "button" at bounding box center [615, 12] width 9 height 9
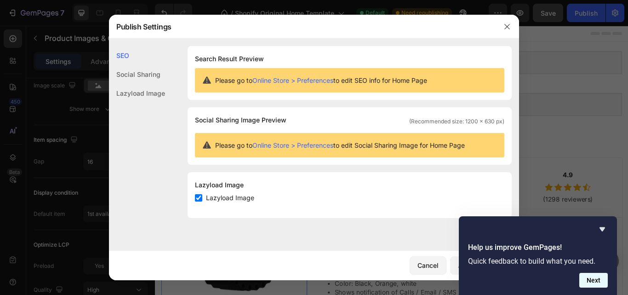
click at [593, 277] on button "Next" at bounding box center [594, 280] width 29 height 15
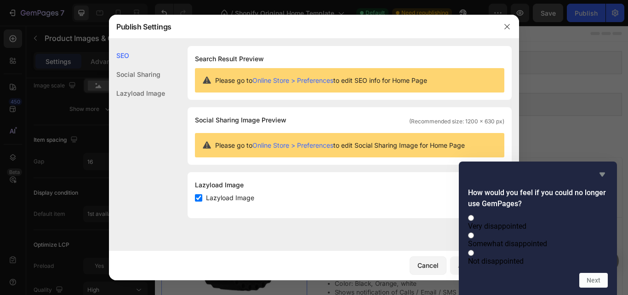
click at [600, 169] on icon "Hide survey" at bounding box center [602, 174] width 11 height 11
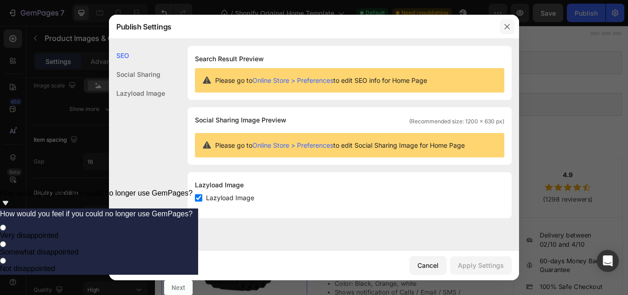
click at [503, 24] on button "button" at bounding box center [507, 26] width 15 height 15
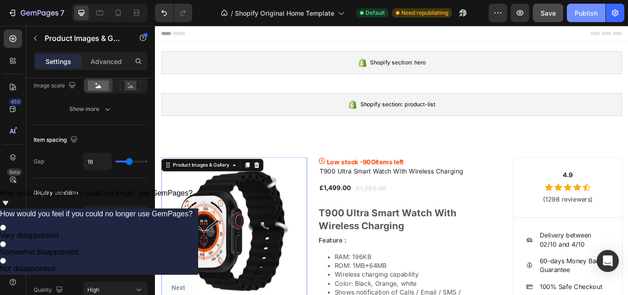
click at [578, 6] on button "Publish" at bounding box center [586, 13] width 39 height 18
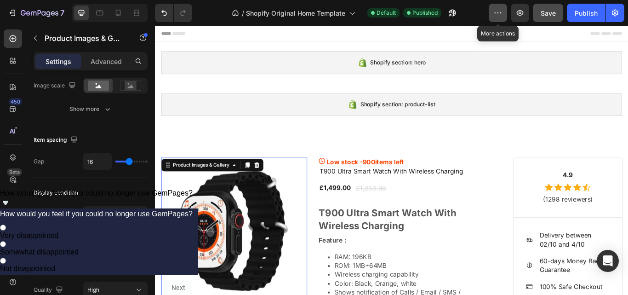
click at [499, 17] on button "button" at bounding box center [498, 13] width 18 height 18
